Goal: Task Accomplishment & Management: Check status

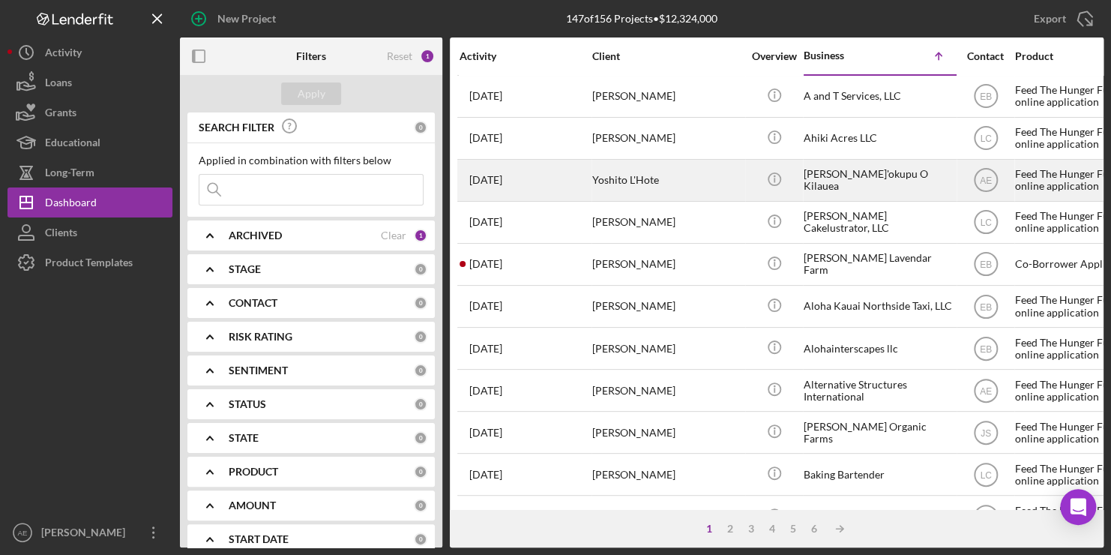
click at [533, 183] on div "Yoshito L'Hote" at bounding box center [667, 180] width 150 height 40
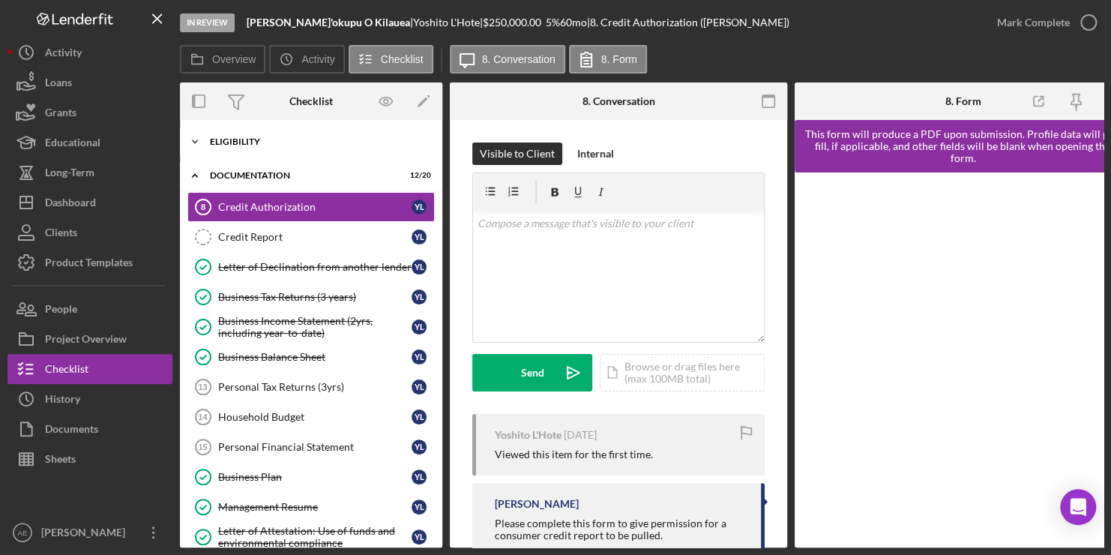
click at [190, 136] on icon "Icon/Expander" at bounding box center [195, 142] width 30 height 30
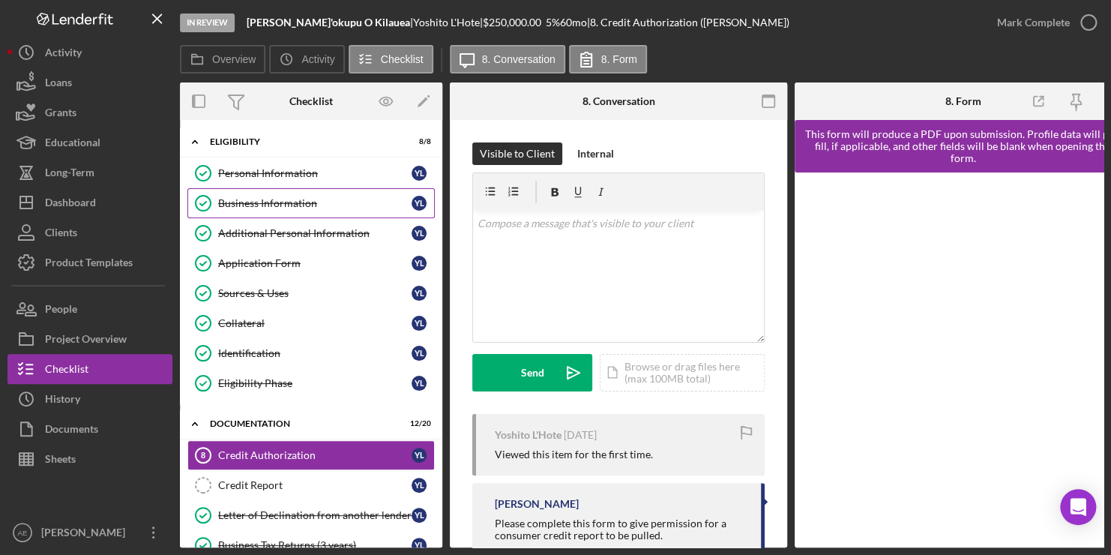
click at [256, 212] on link "Business Information Business Information Y L" at bounding box center [310, 203] width 247 height 30
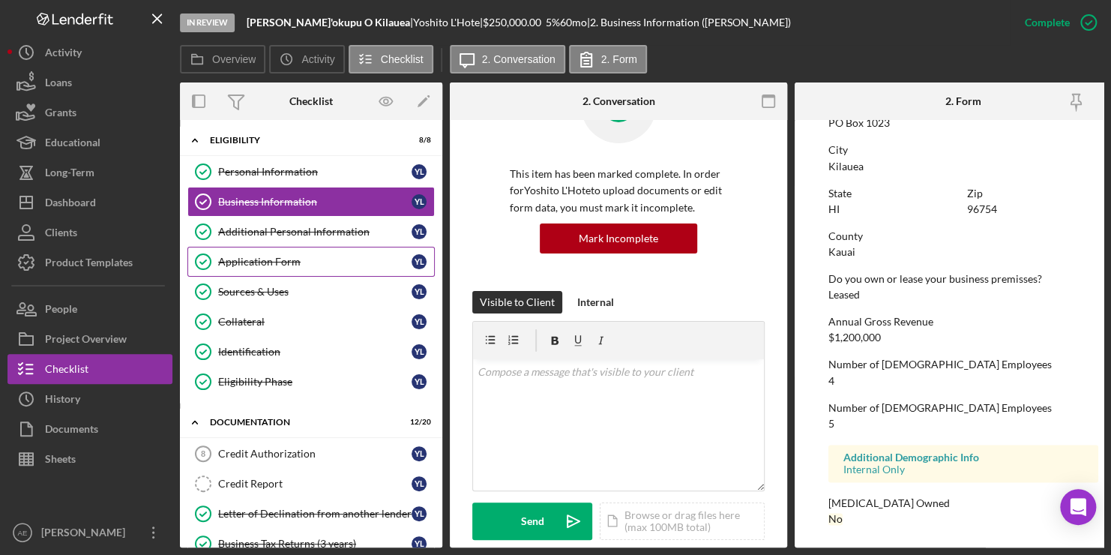
scroll to position [1, 0]
click at [278, 261] on div "Application Form" at bounding box center [314, 262] width 193 height 12
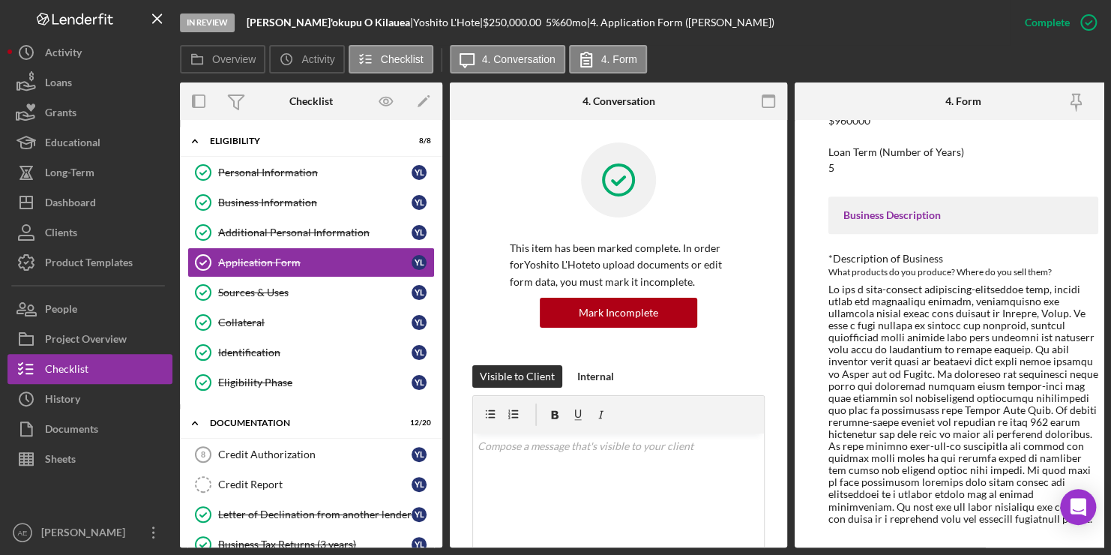
scroll to position [309, 0]
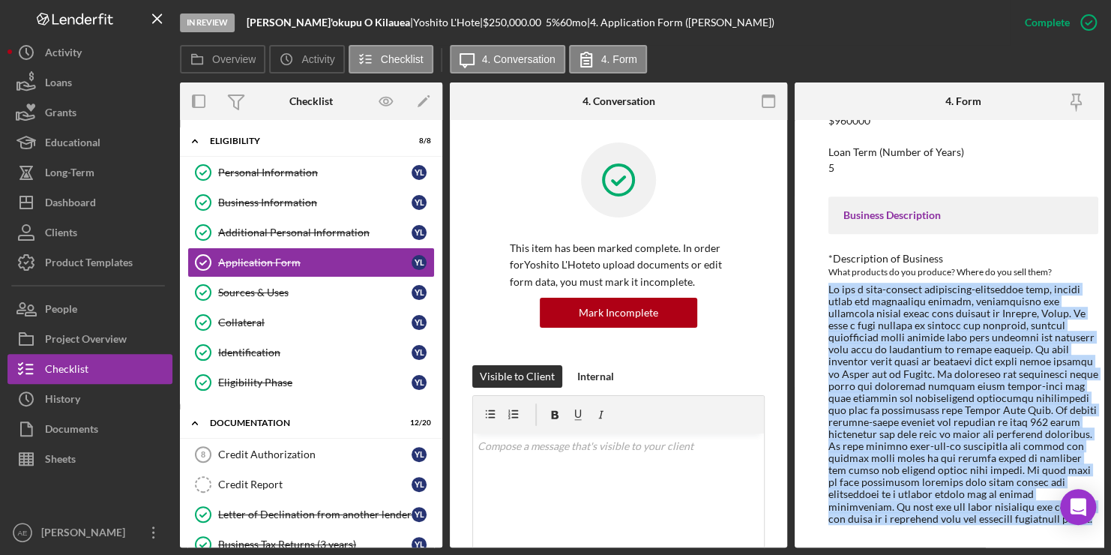
drag, startPoint x: 828, startPoint y: 287, endPoint x: 1043, endPoint y: 517, distance: 314.9
click at [533, 517] on div at bounding box center [963, 403] width 270 height 241
copy div "We are a full-service vertically-integrated farm, retail store and commercial k…"
